Goal: Information Seeking & Learning: Learn about a topic

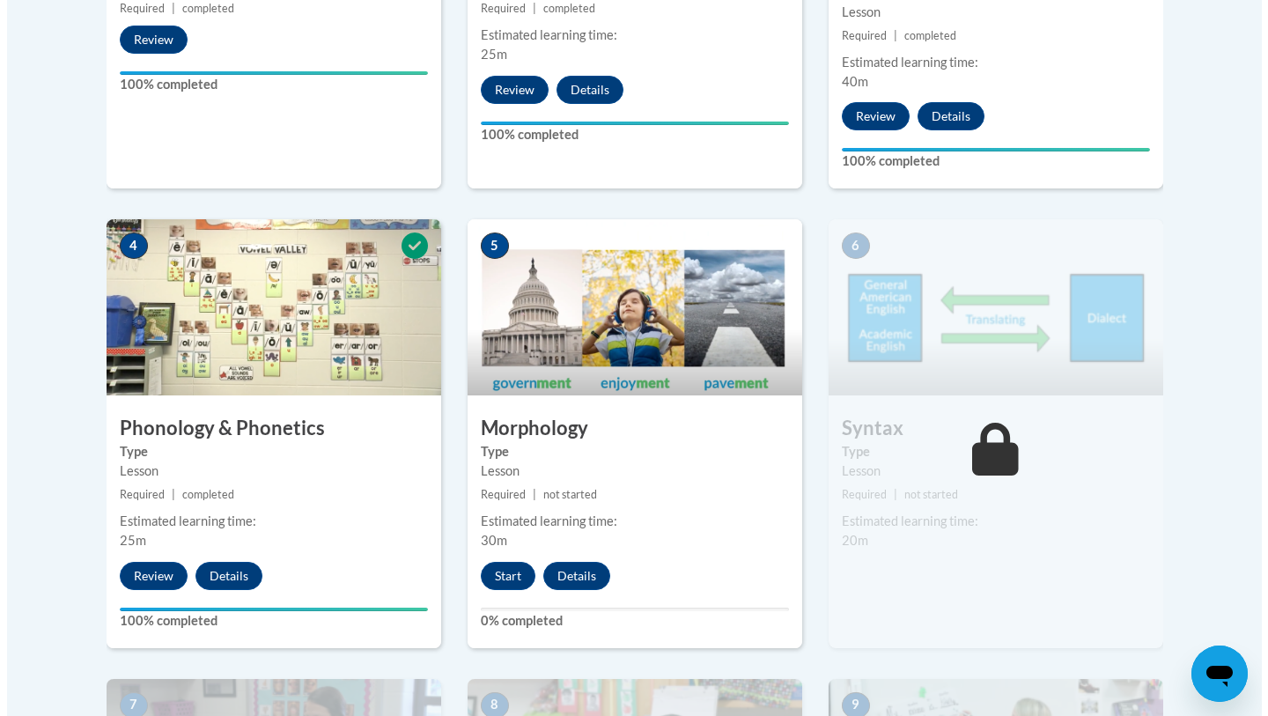
scroll to position [882, 0]
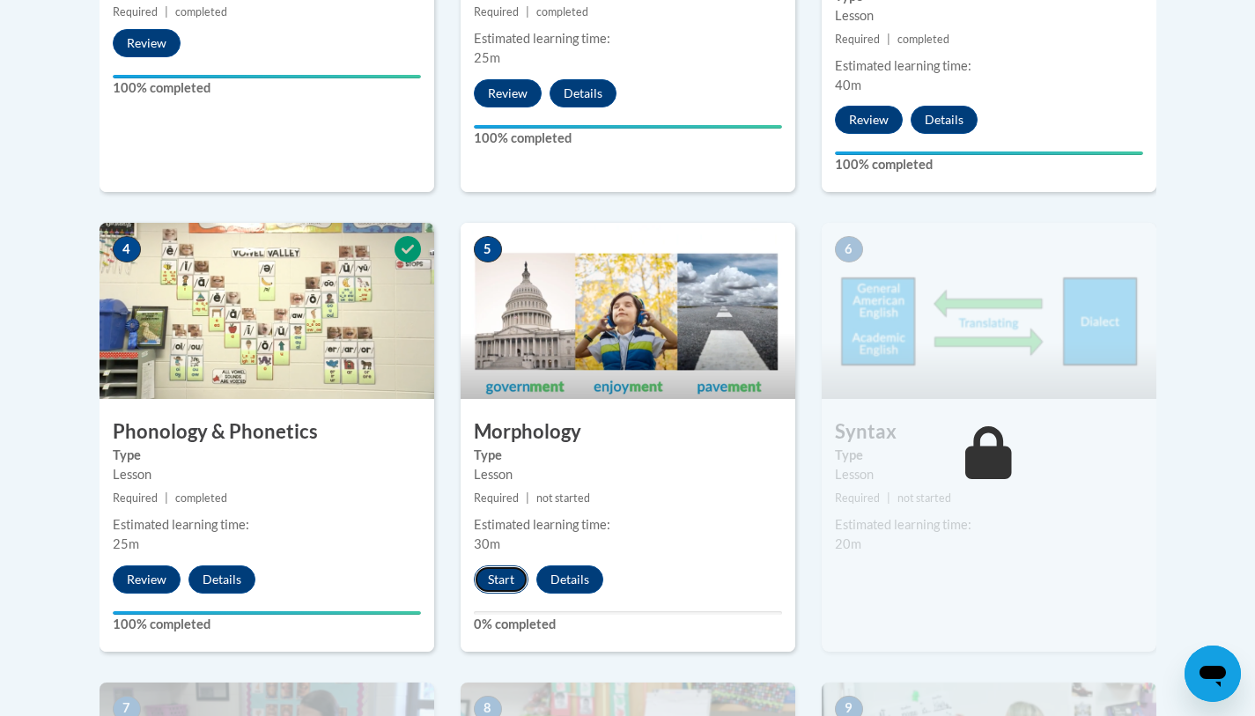
click at [501, 590] on button "Start" at bounding box center [501, 579] width 55 height 28
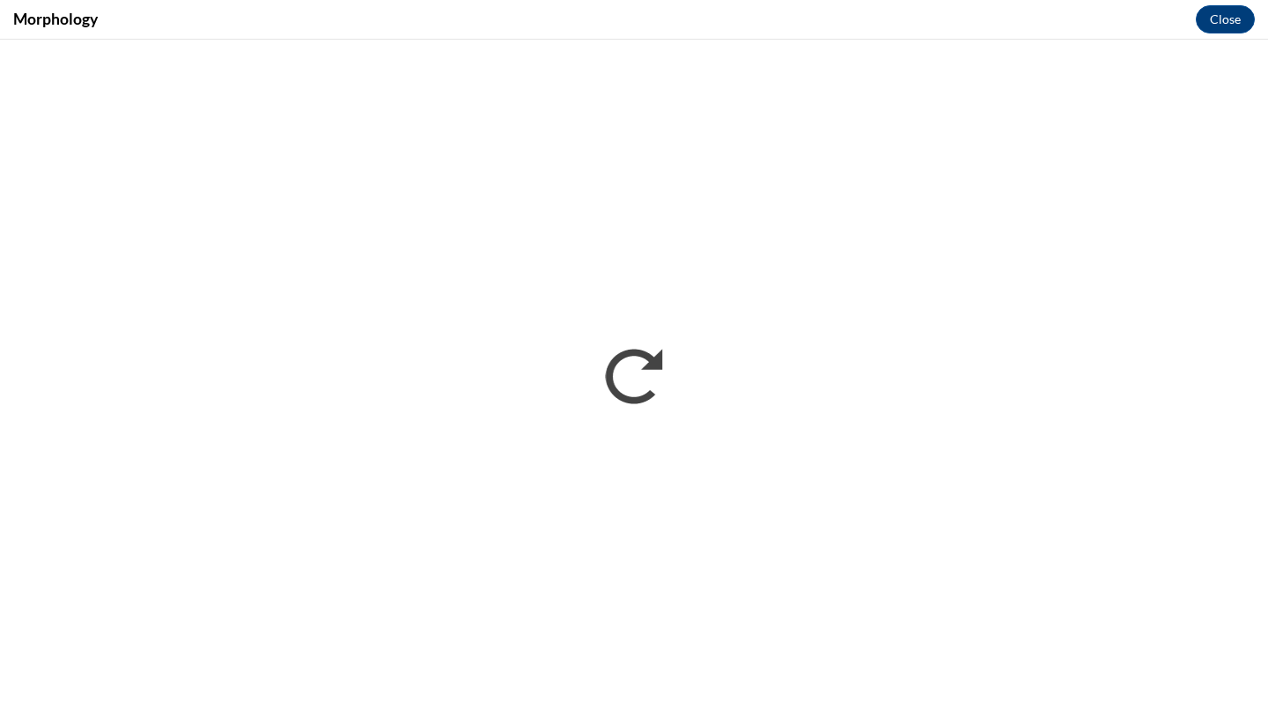
scroll to position [0, 0]
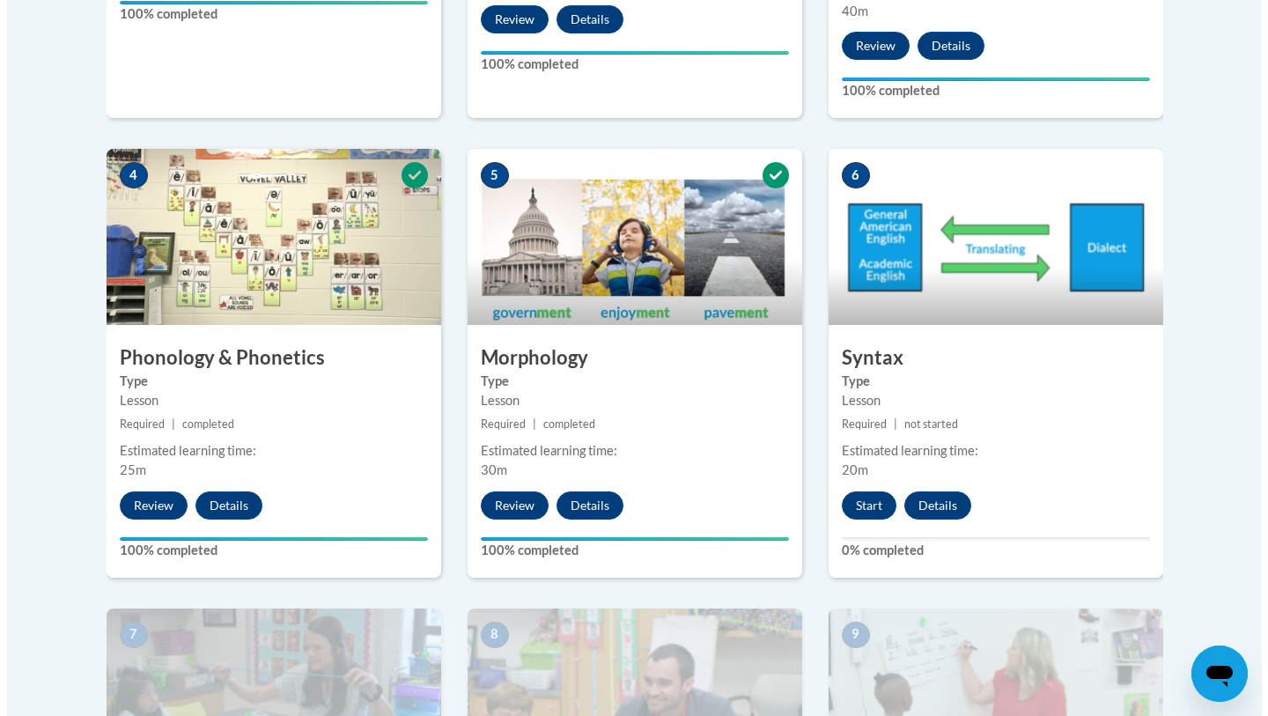
scroll to position [934, 0]
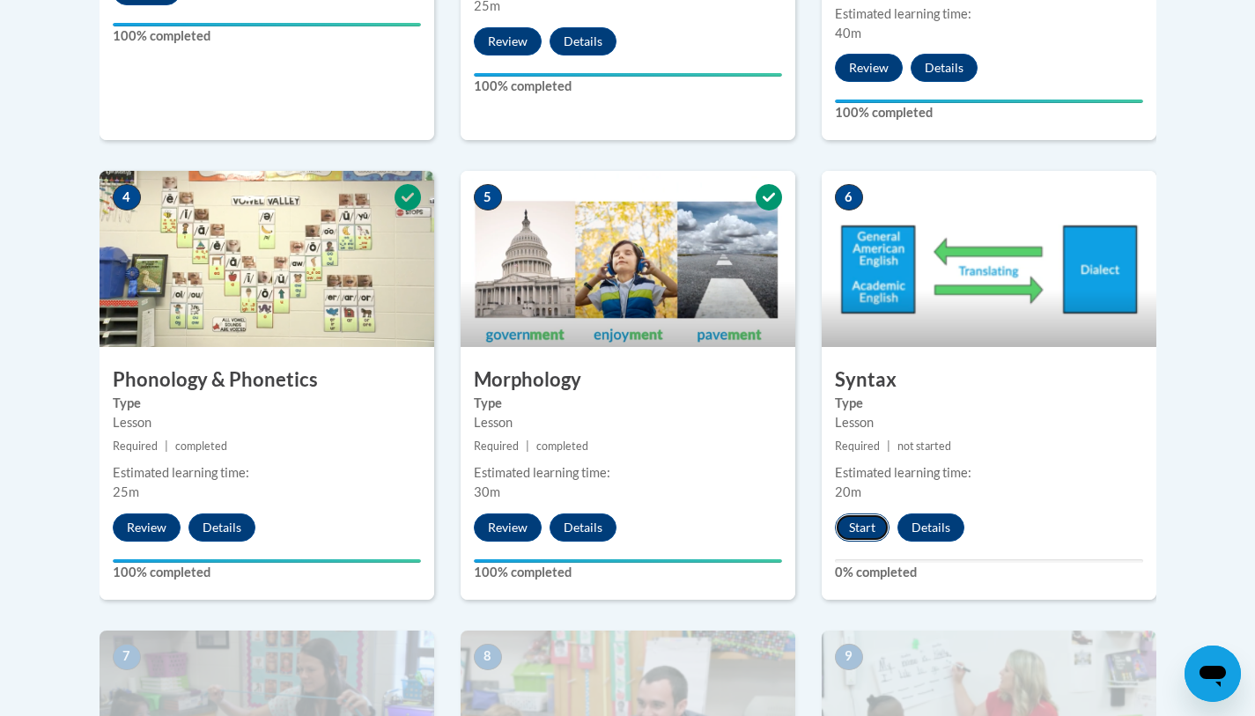
click at [852, 533] on button "Start" at bounding box center [862, 528] width 55 height 28
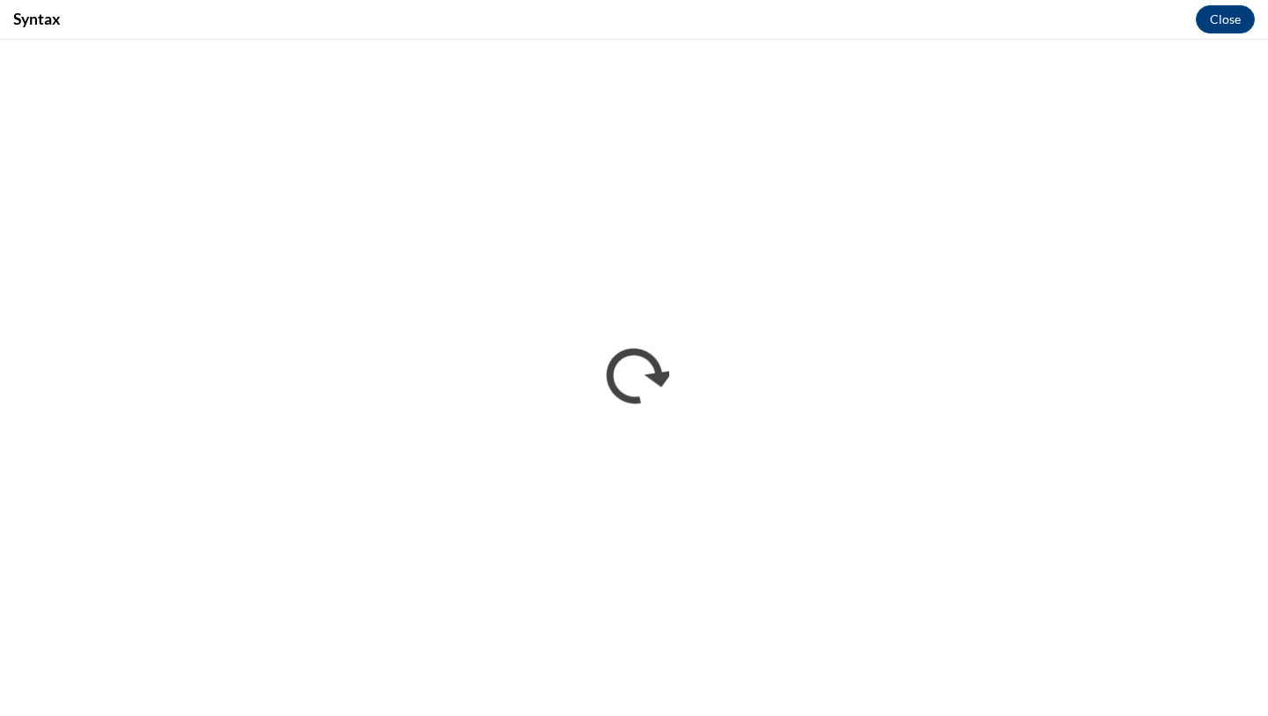
scroll to position [0, 0]
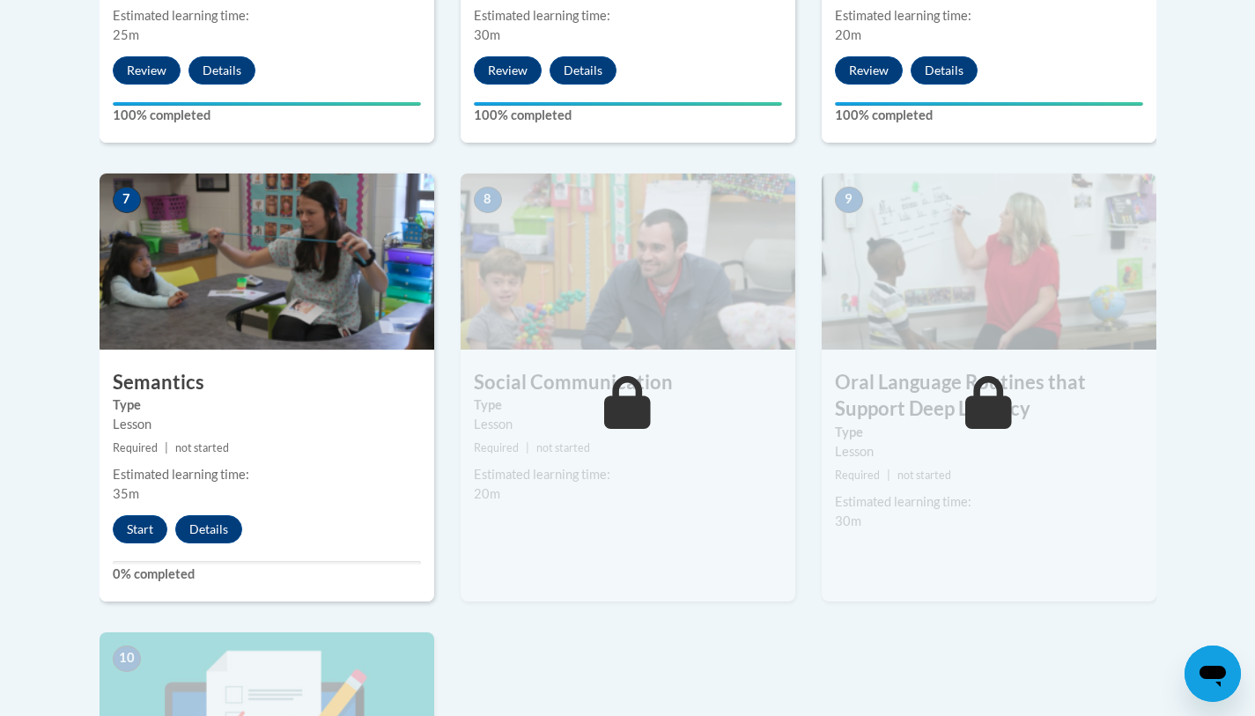
scroll to position [1389, 0]
